Goal: Task Accomplishment & Management: Complete application form

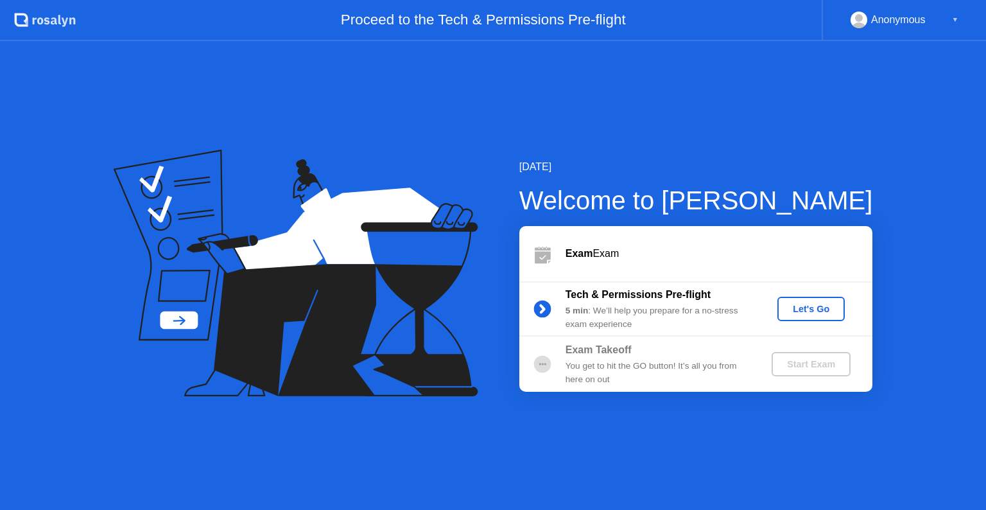
click at [799, 310] on div "Let's Go" at bounding box center [810, 309] width 57 height 10
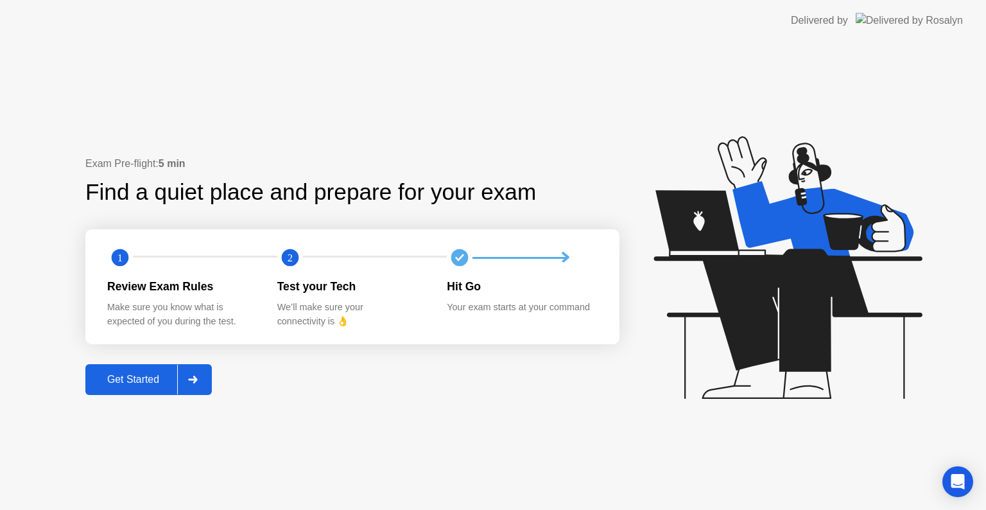
click at [157, 375] on div "Get Started" at bounding box center [133, 380] width 88 height 12
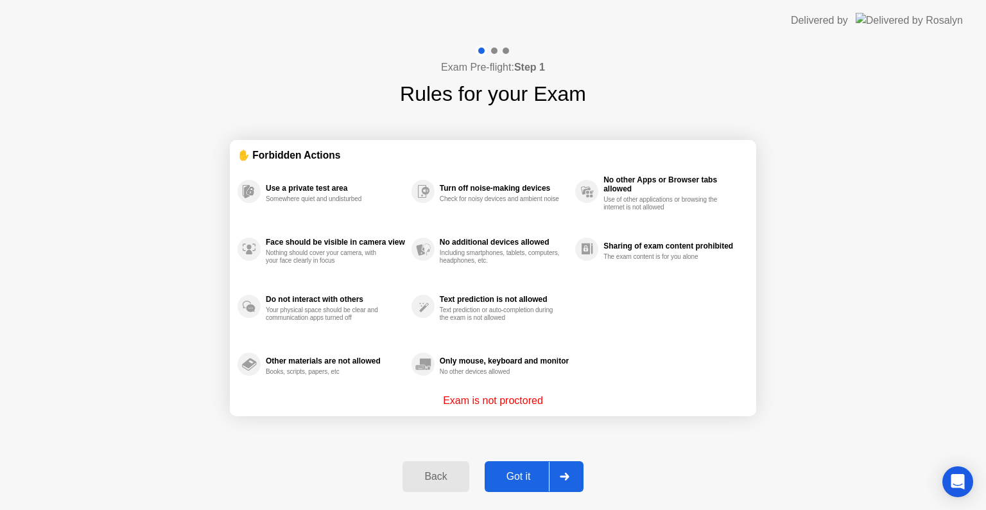
click at [514, 472] on div "Got it" at bounding box center [518, 476] width 60 height 12
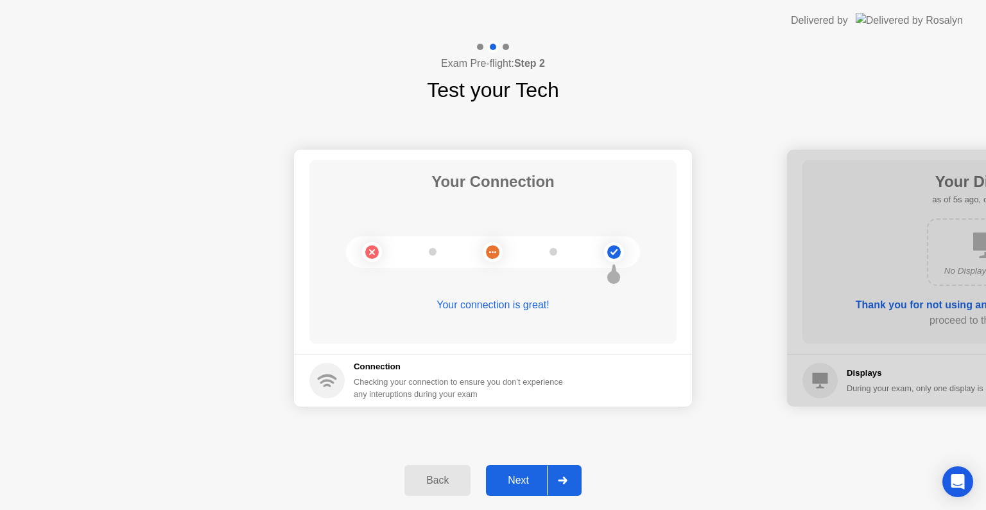
click at [519, 474] on div "Next" at bounding box center [518, 480] width 57 height 12
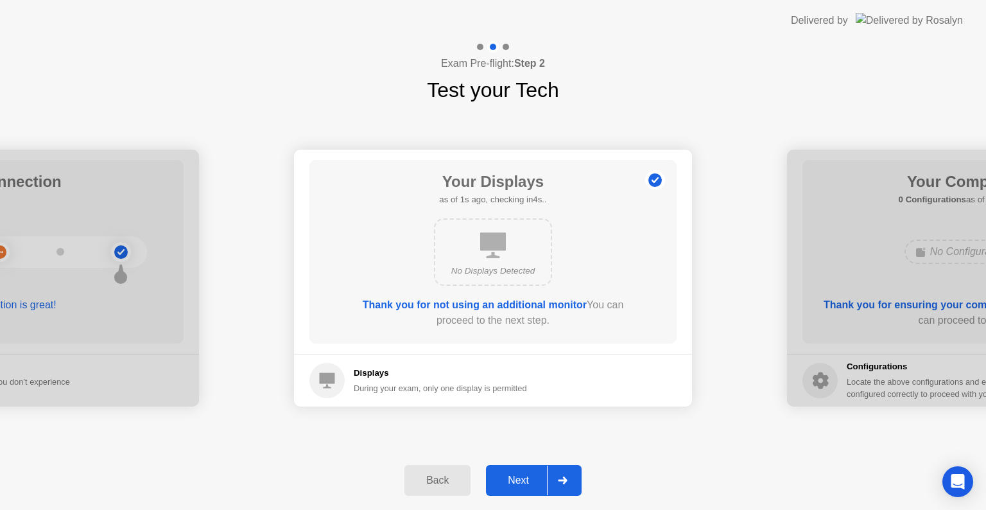
click at [519, 474] on div "Next" at bounding box center [518, 480] width 57 height 12
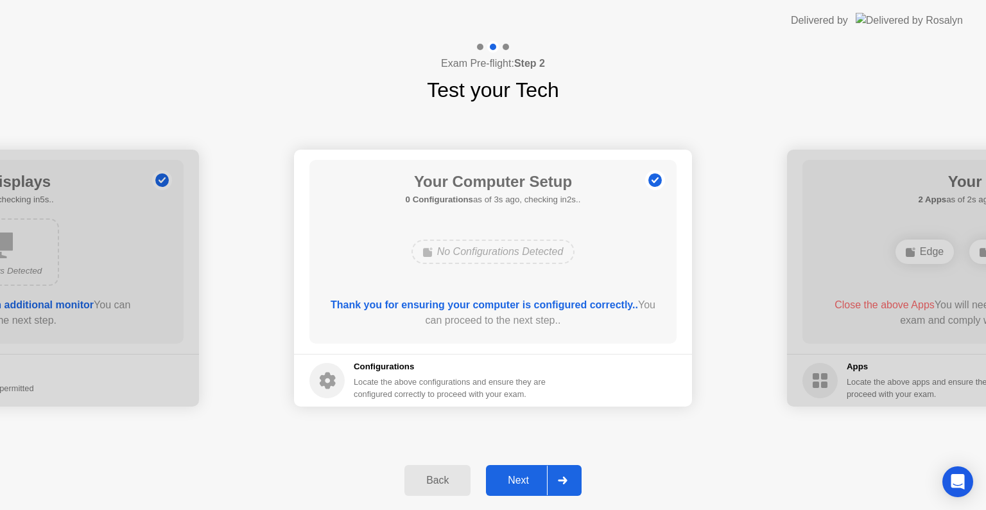
click at [523, 481] on div "Next" at bounding box center [518, 480] width 57 height 12
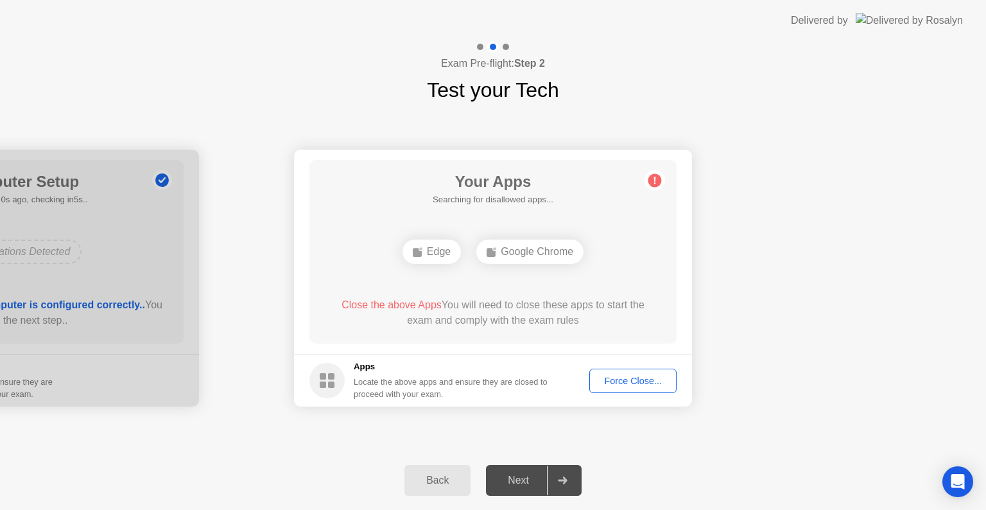
click at [632, 381] on div "Force Close..." at bounding box center [633, 380] width 78 height 10
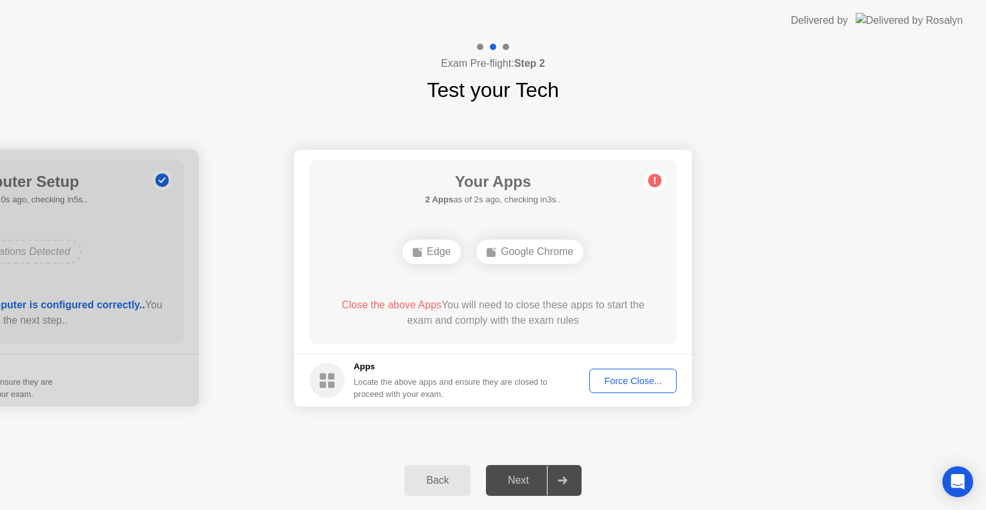
click at [614, 375] on div "Force Close..." at bounding box center [633, 380] width 78 height 10
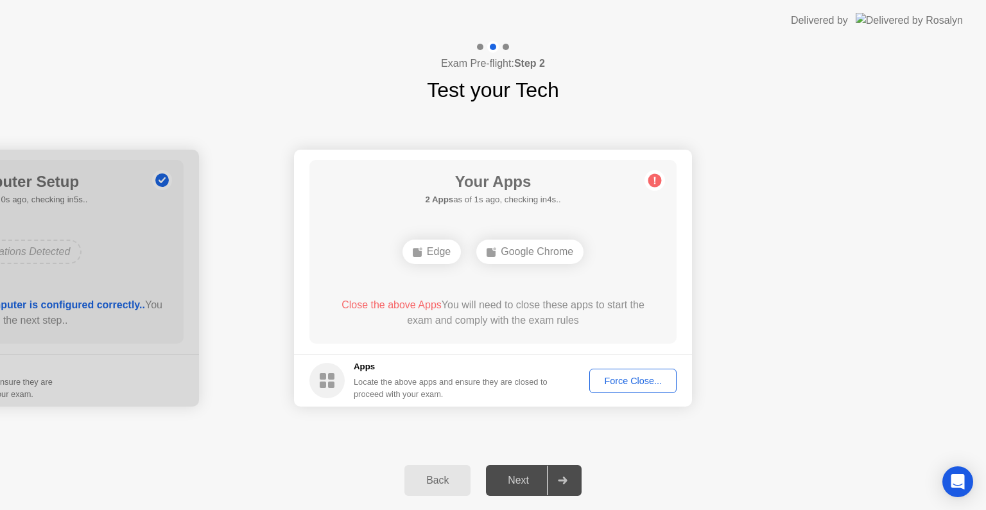
click at [619, 379] on div "Force Close..." at bounding box center [633, 380] width 78 height 10
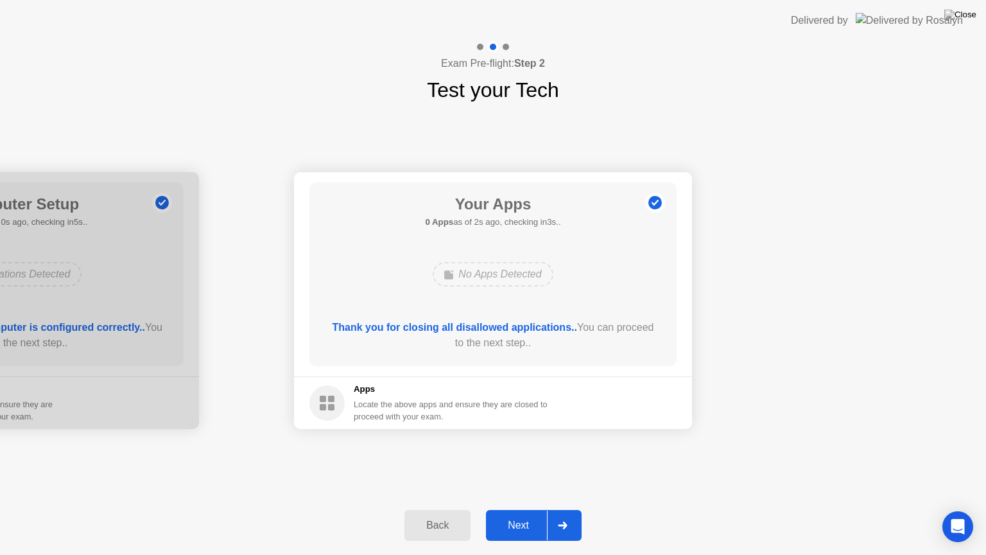
click at [530, 509] on button "Next" at bounding box center [534, 525] width 96 height 31
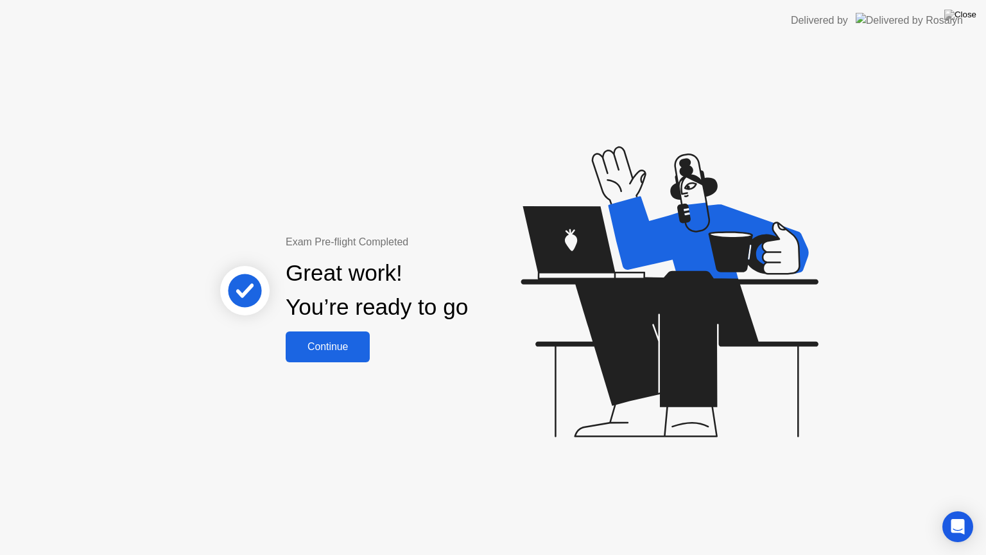
click at [326, 351] on div "Continue" at bounding box center [327, 347] width 76 height 12
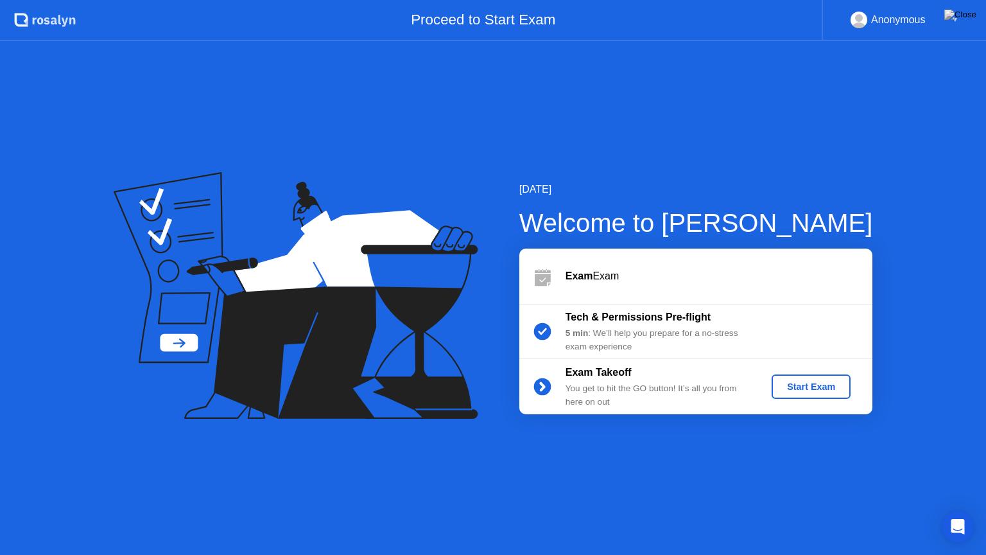
click at [815, 386] on div "Start Exam" at bounding box center [811, 386] width 69 height 10
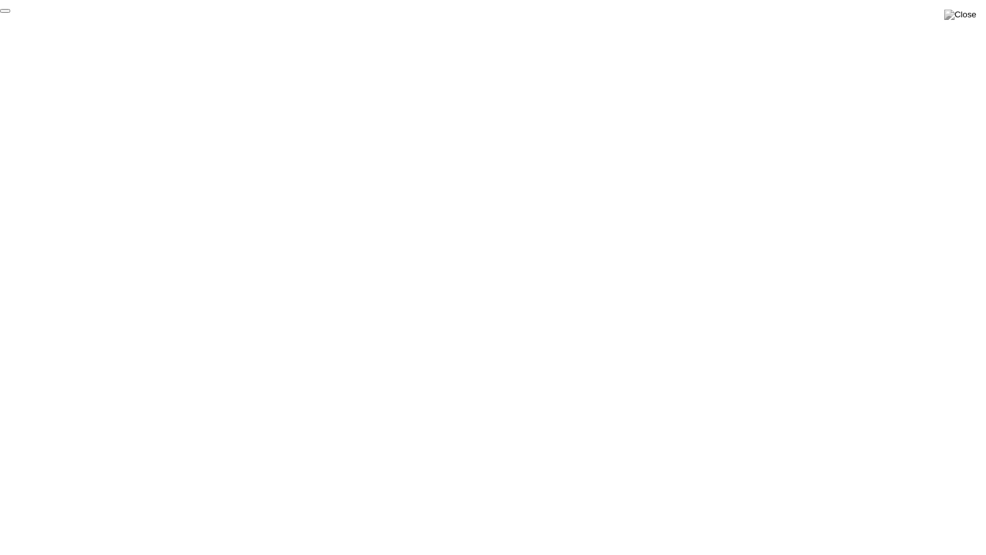
click div "End Proctoring Session"
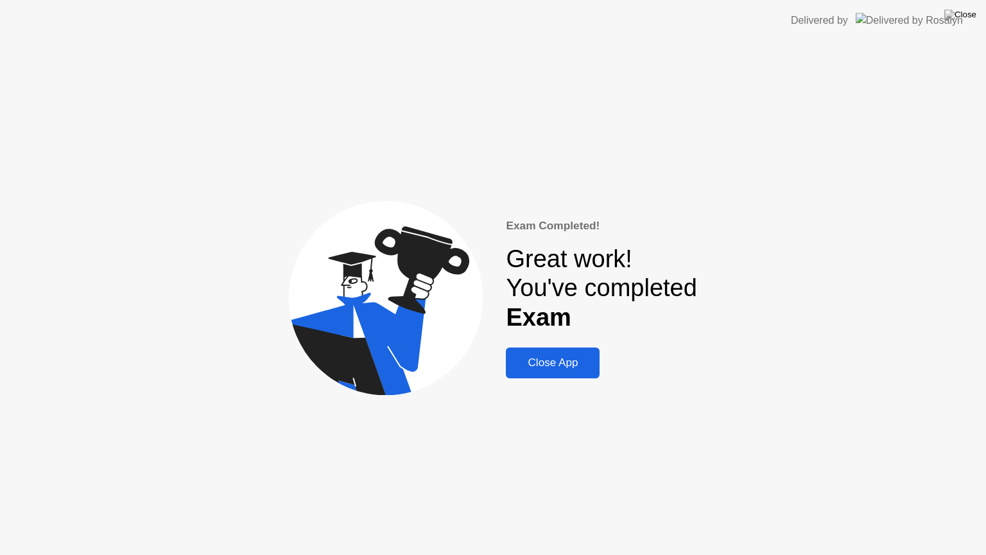
click at [565, 359] on div "Close App" at bounding box center [553, 362] width 86 height 13
